Goal: Register for event/course

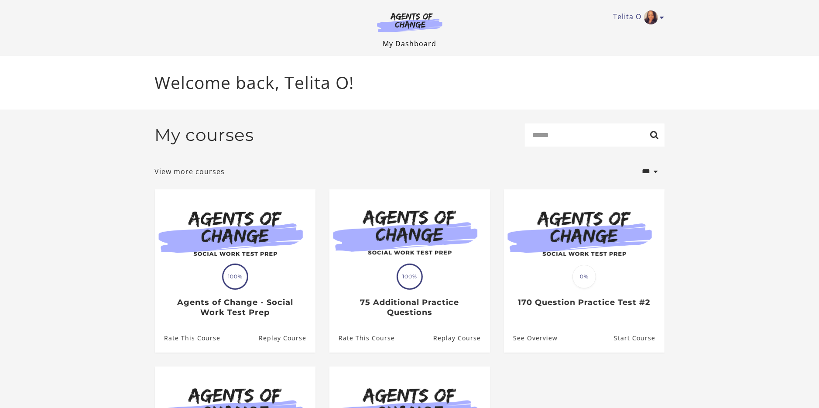
click at [408, 43] on link "My Dashboard" at bounding box center [410, 44] width 54 height 10
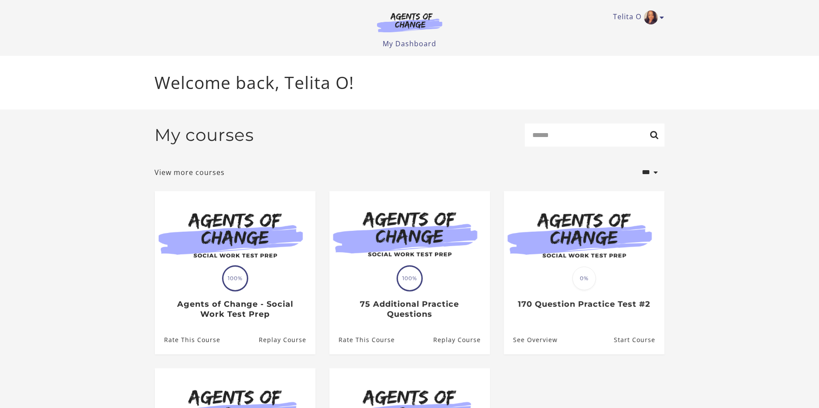
click at [412, 21] on img at bounding box center [410, 22] width 84 height 20
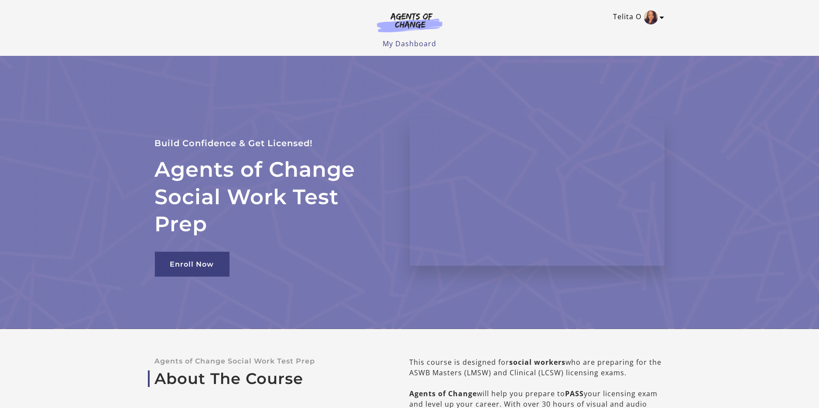
click at [664, 18] on icon "Toggle menu" at bounding box center [662, 17] width 4 height 7
click at [203, 264] on link "Enroll Now" at bounding box center [192, 264] width 75 height 25
